Goal: Information Seeking & Learning: Learn about a topic

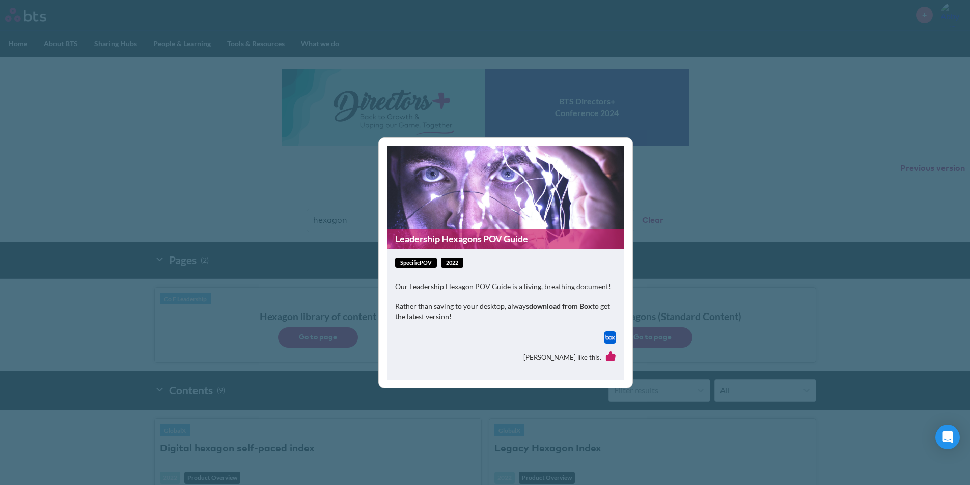
scroll to position [204, 0]
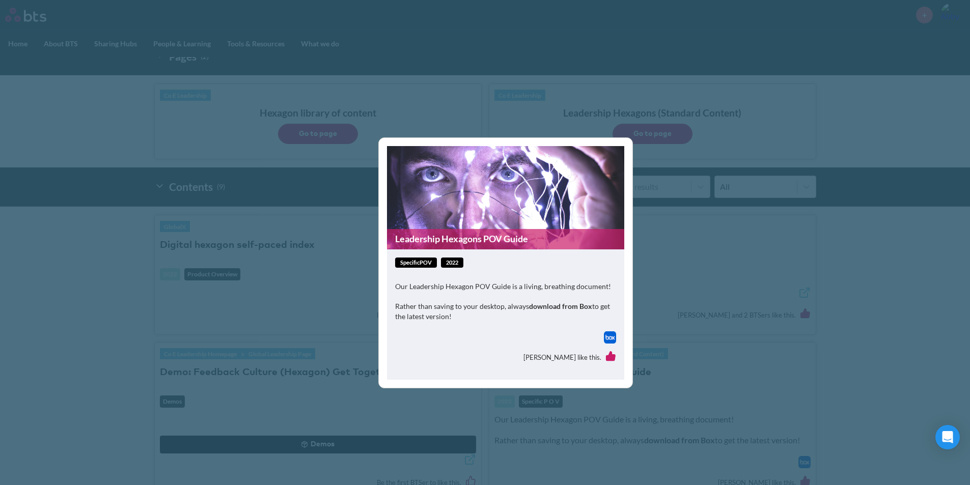
click at [889, 283] on div "Leadership Hexagons POV Guide specificPOV 2022 Our Leadership Hexagon POV Guide…" at bounding box center [485, 242] width 970 height 485
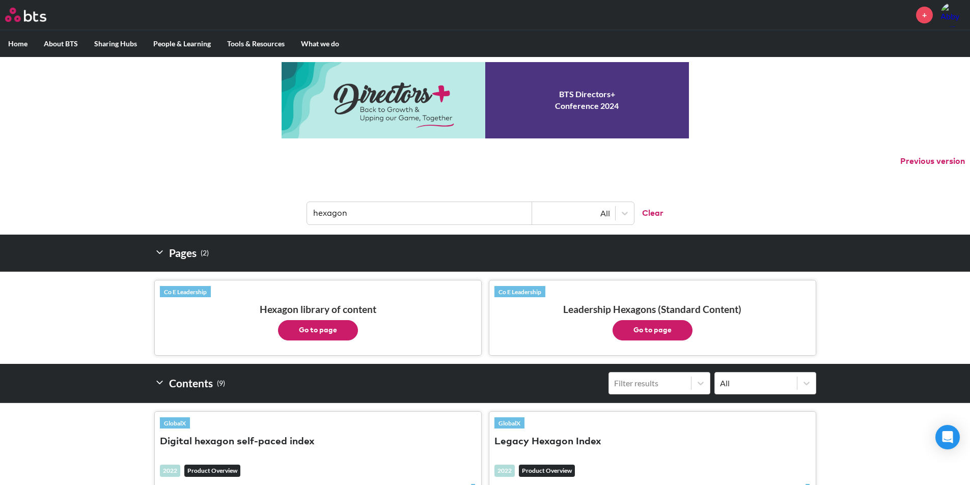
scroll to position [0, 0]
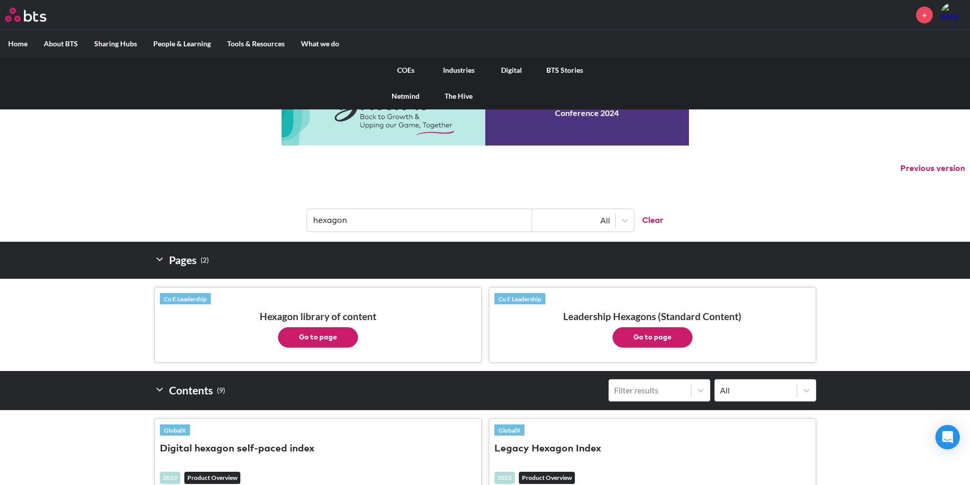
click at [398, 72] on link "COEs" at bounding box center [405, 70] width 53 height 26
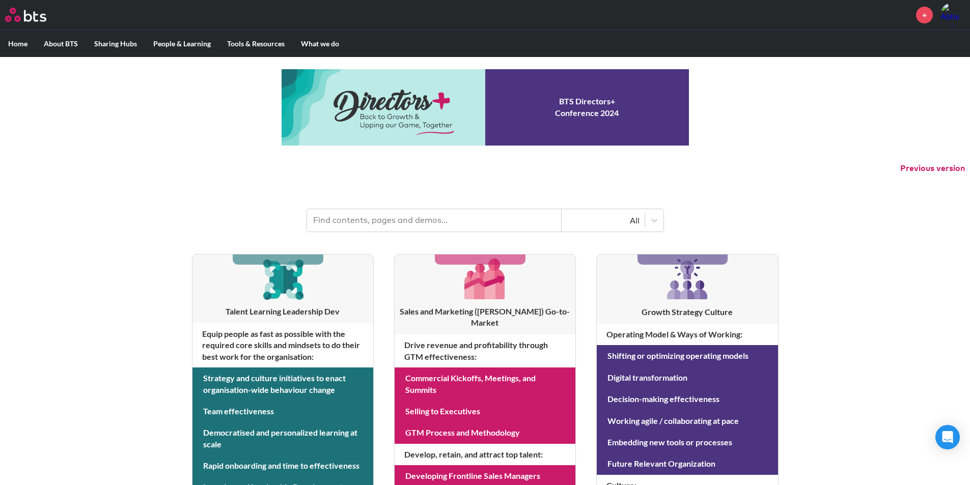
click at [132, 383] on div "MENU + Home About BTS Who we are How we work: Policies, Toolkits and Guidance I…" at bounding box center [485, 436] width 970 height 872
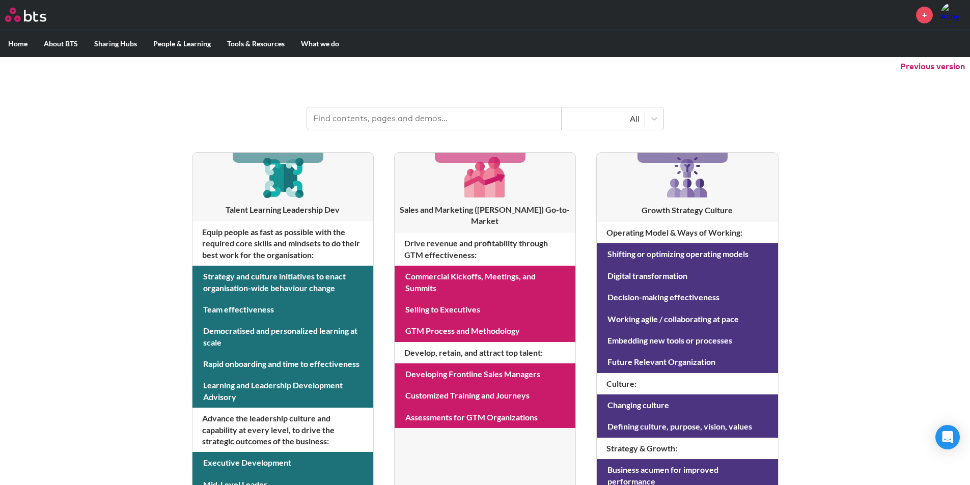
scroll to position [153, 0]
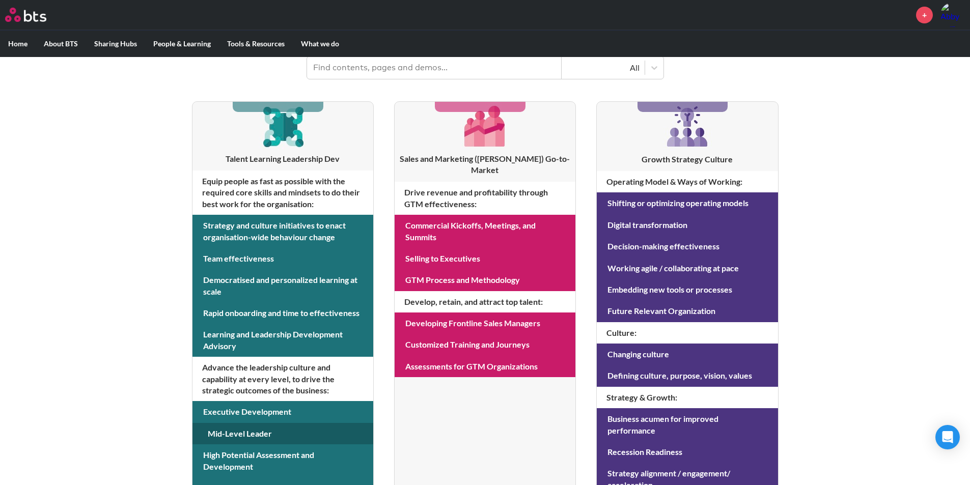
click at [249, 435] on link at bounding box center [283, 433] width 181 height 21
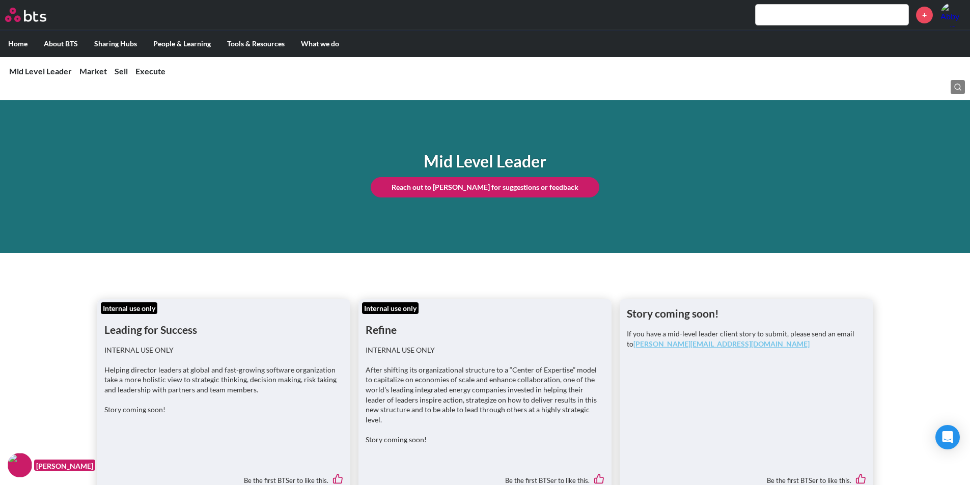
click at [26, 364] on div "Internal use only Leading for Success INTERNAL USE ONLY Helping director leader…" at bounding box center [485, 378] width 970 height 233
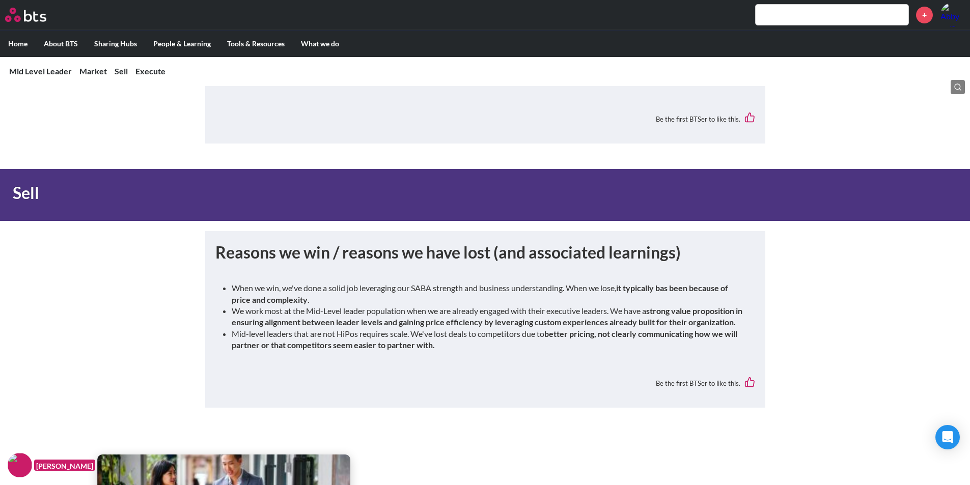
scroll to position [2954, 0]
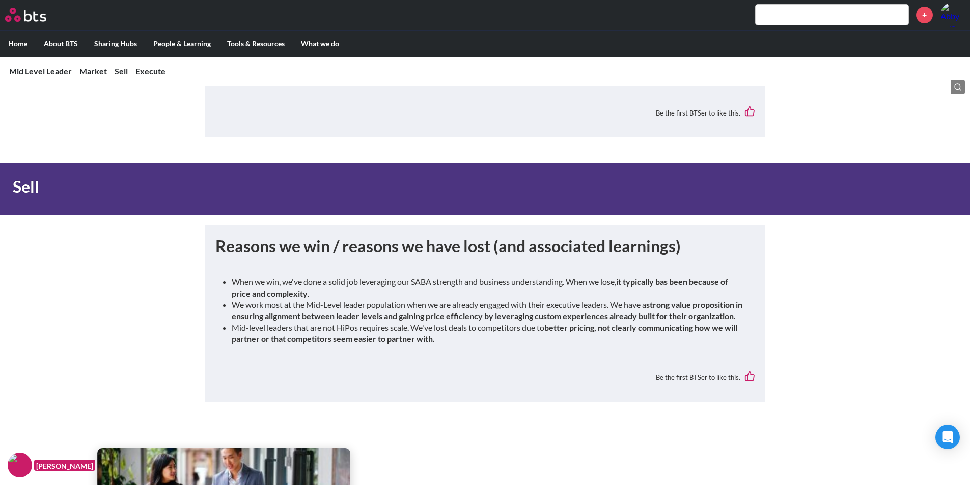
click at [428, 364] on div "Be the first BTSer to like this." at bounding box center [485, 378] width 540 height 28
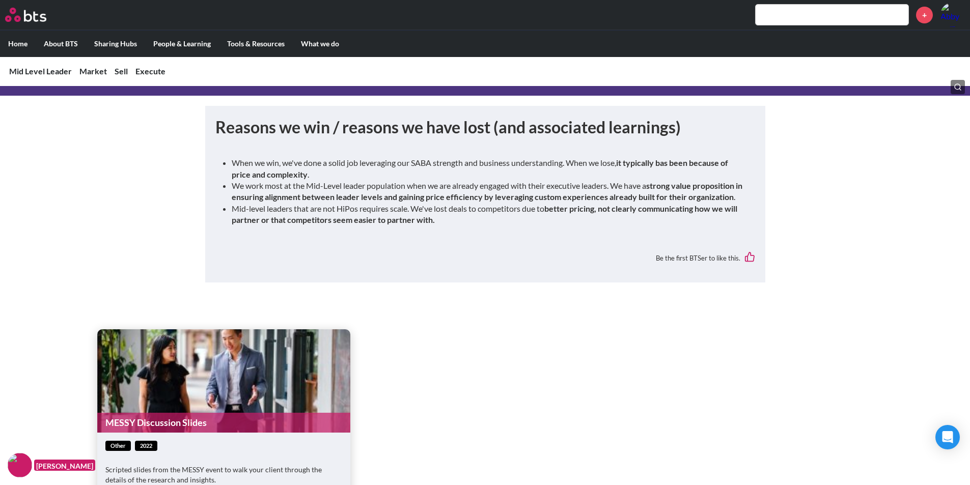
scroll to position [3260, 0]
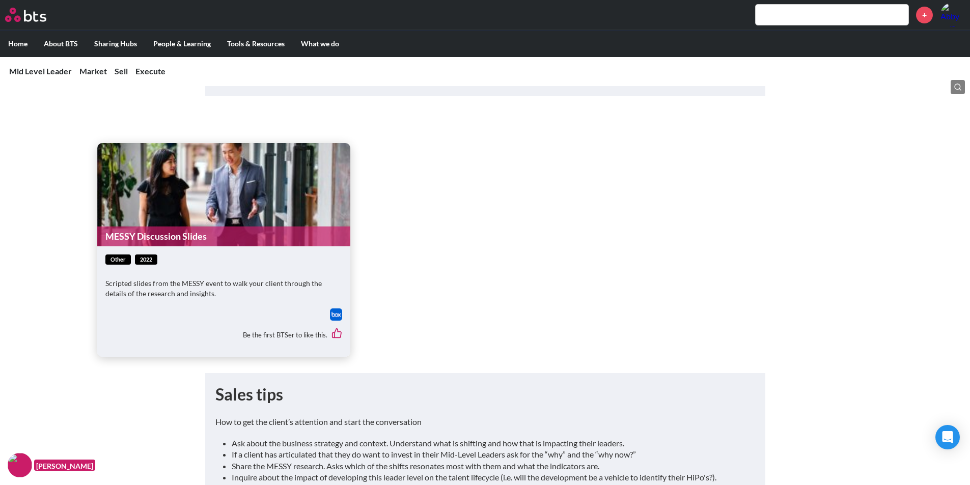
click at [221, 227] on link "MESSY Discussion Slides" at bounding box center [223, 237] width 253 height 20
